Goal: Submit feedback/report problem: Submit feedback/report problem

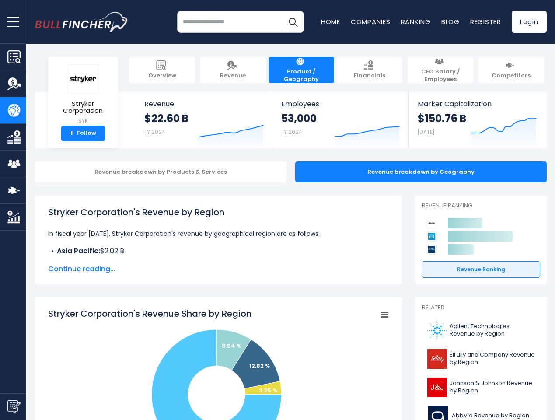
click at [13, 21] on span "open menu" at bounding box center [13, 21] width 12 height 1
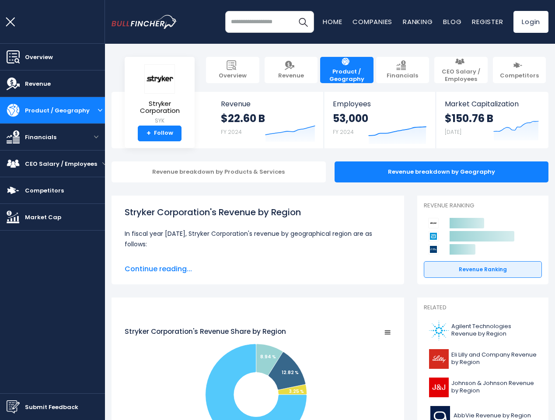
click at [13, 406] on img "Submit Feedback" at bounding box center [13, 406] width 13 height 13
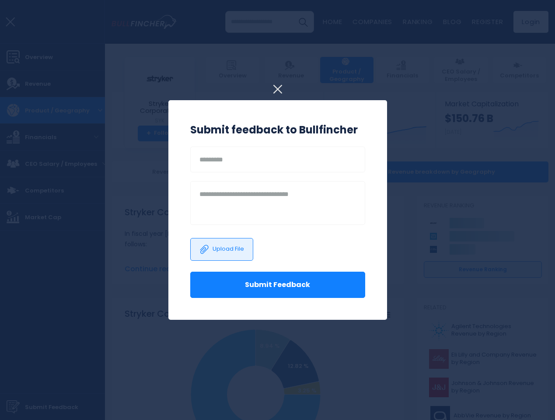
click at [224, 128] on h3 "Submit feedback to Bullfincher" at bounding box center [277, 130] width 175 height 16
click at [360, 128] on h3 "Submit feedback to Bullfincher" at bounding box center [277, 130] width 175 height 16
click at [497, 128] on div at bounding box center [277, 210] width 555 height 420
click at [154, 172] on div "Revenue breakdown by Products & Services" at bounding box center [219, 171] width 214 height 21
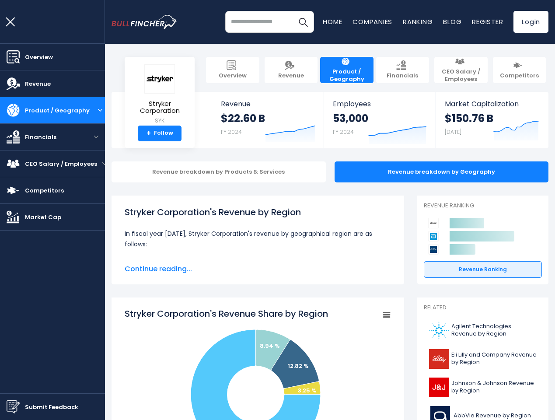
click at [212, 269] on span "Continue reading..." at bounding box center [258, 269] width 266 height 10
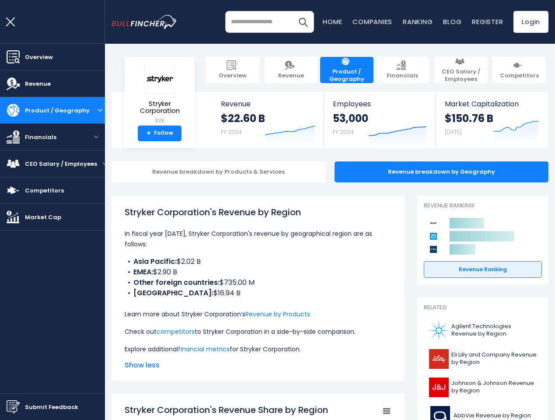
click at [378, 315] on p "Learn more about Stryker Corporation’s Revenue by Products" at bounding box center [258, 314] width 266 height 10
click at [474, 236] on icon at bounding box center [482, 236] width 65 height 10
